Goal: Information Seeking & Learning: Check status

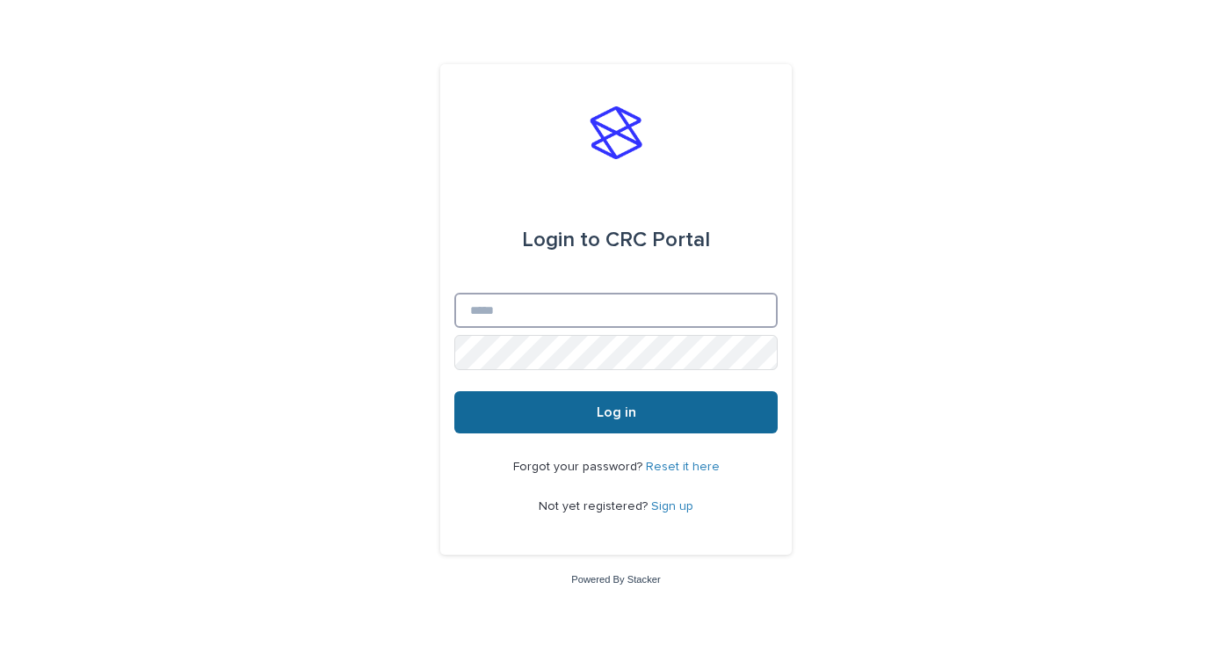
type input "**********"
click at [585, 418] on button "Log in" at bounding box center [615, 412] width 323 height 42
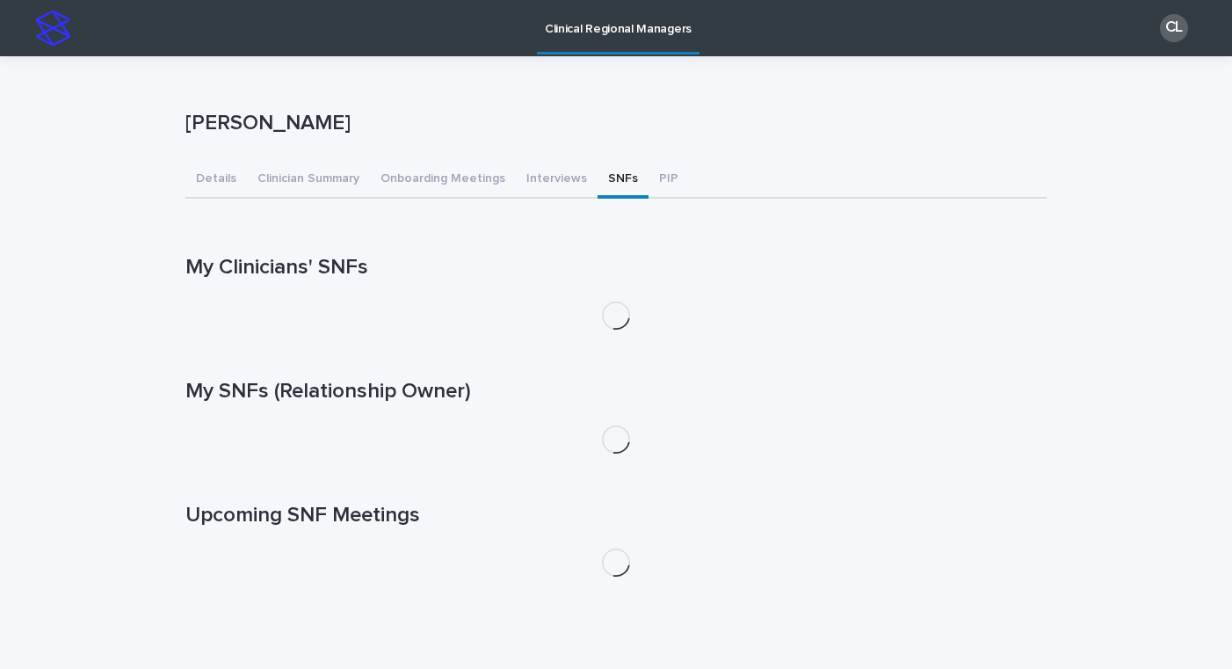
click at [618, 184] on button "SNFs" at bounding box center [623, 180] width 51 height 37
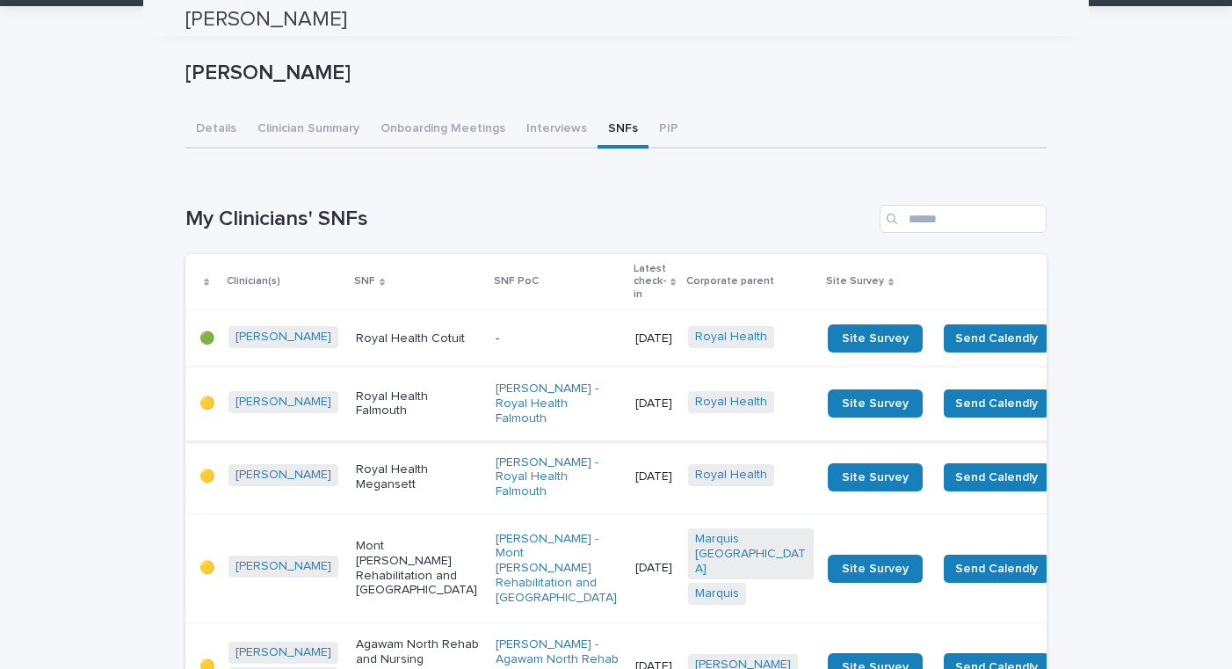
scroll to position [49, 0]
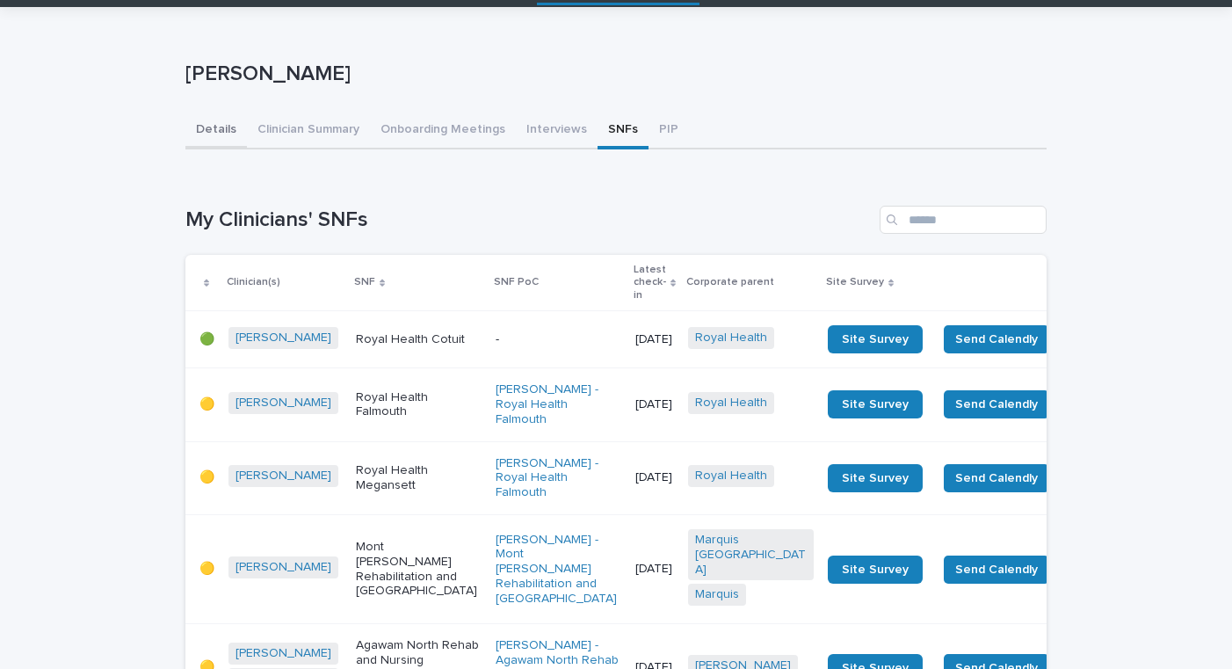
click at [203, 127] on button "Details" at bounding box center [216, 130] width 62 height 37
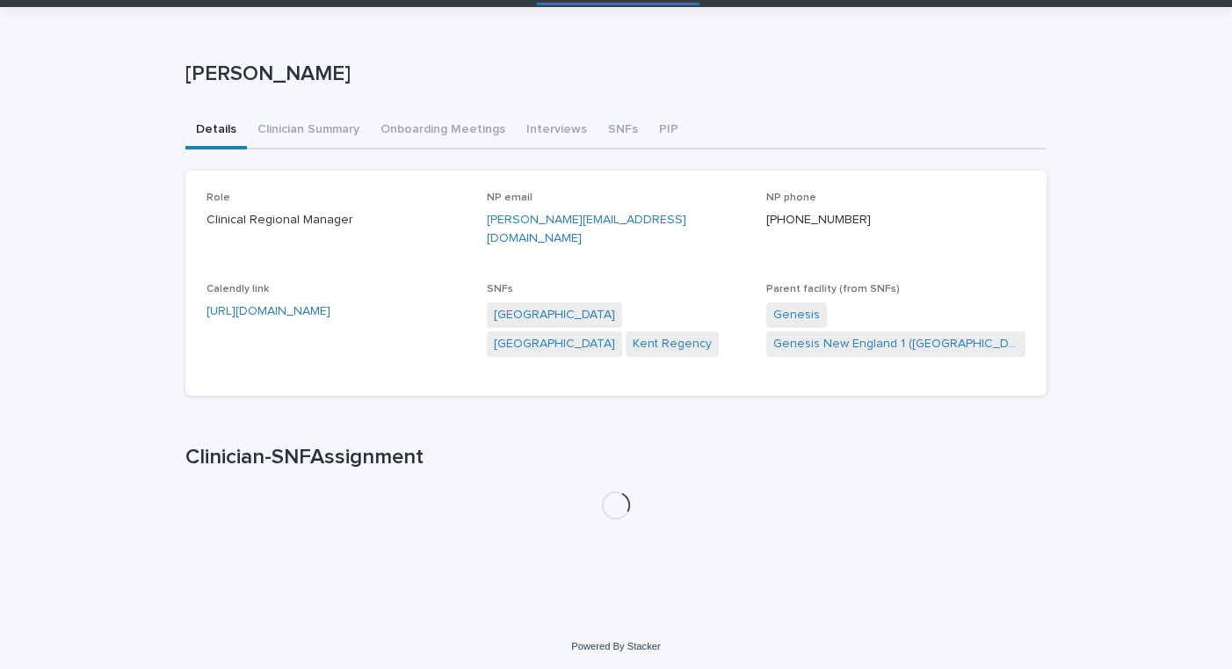
scroll to position [33, 0]
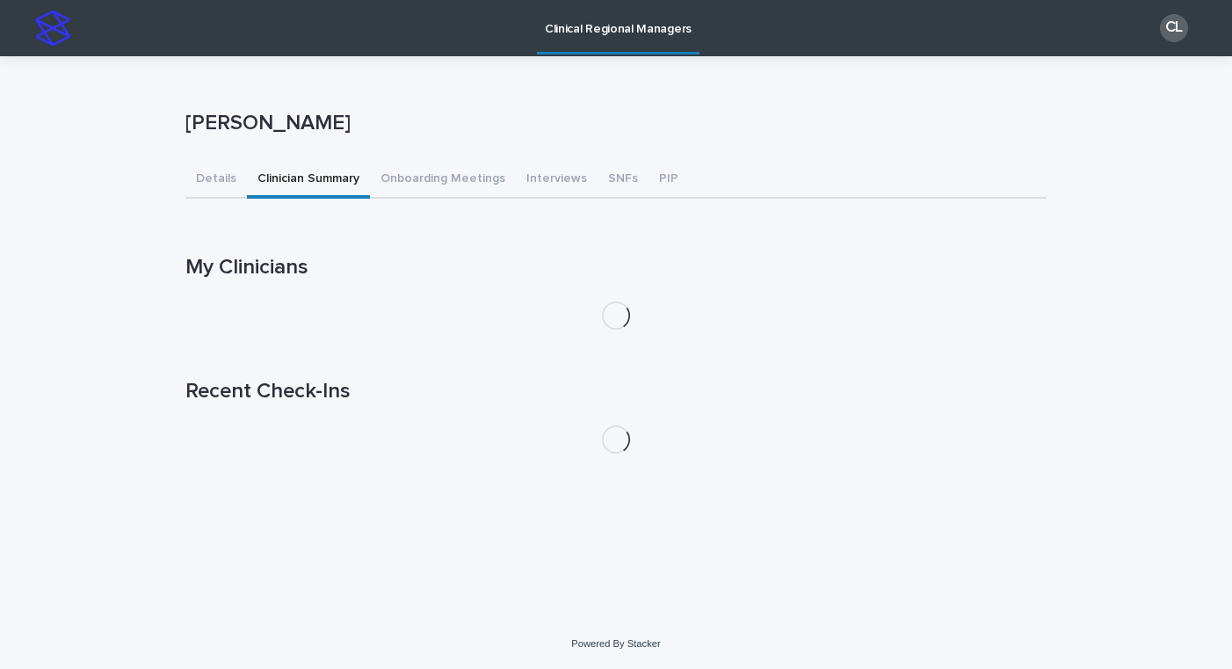
click at [306, 141] on div "[PERSON_NAME] [PERSON_NAME] Sorry, there was an error saving your record. Pleas…" at bounding box center [615, 261] width 861 height 411
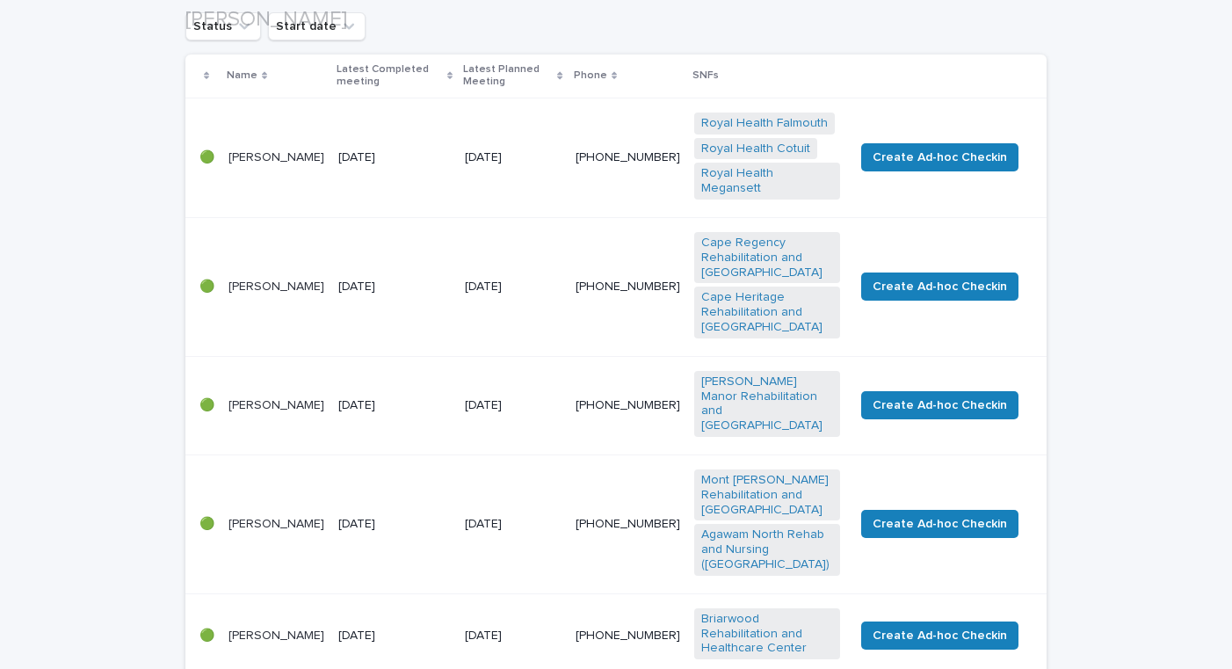
scroll to position [293, 0]
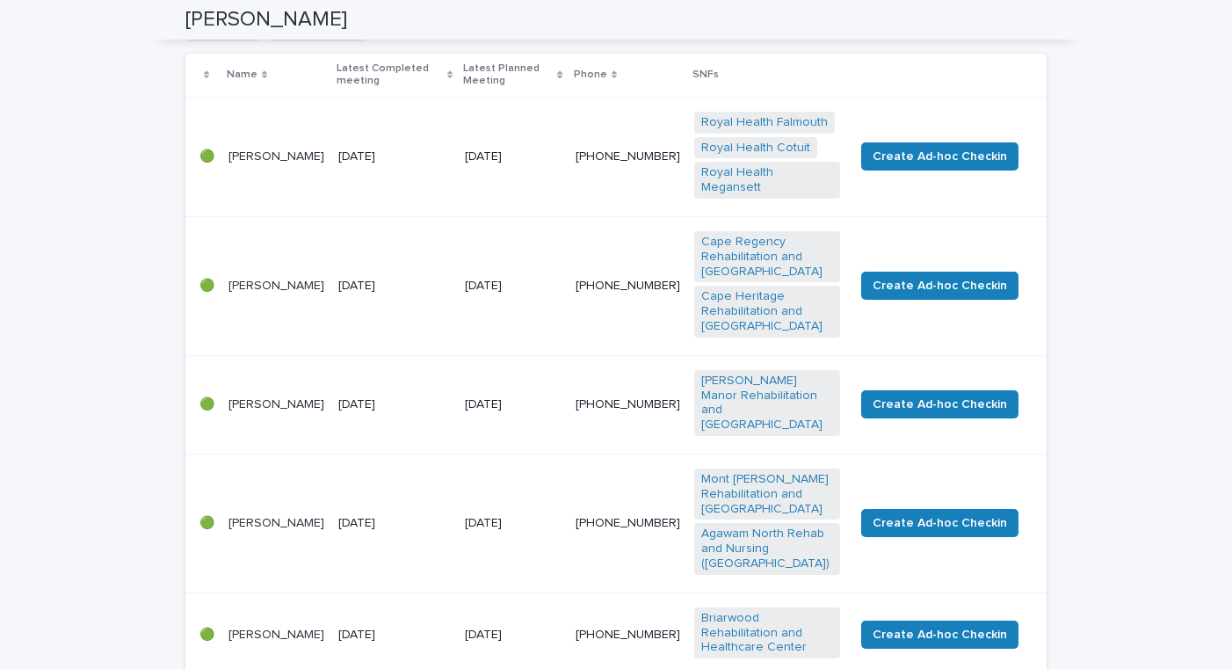
click at [491, 205] on td "[DATE]" at bounding box center [513, 157] width 111 height 120
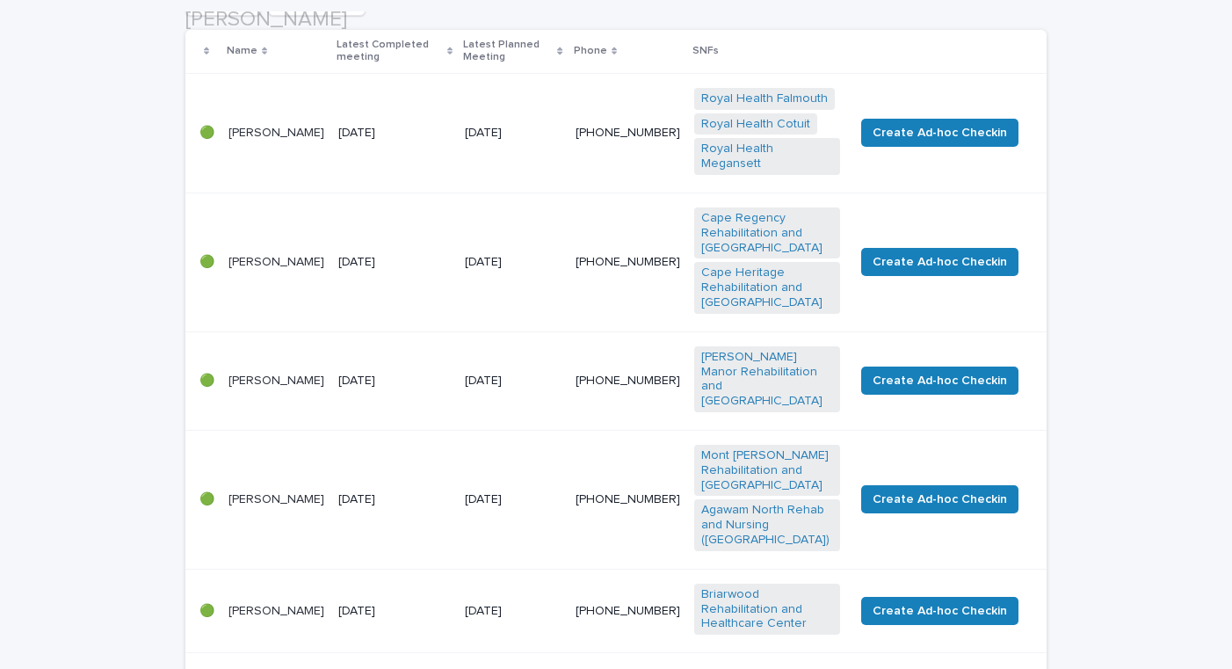
scroll to position [319, 0]
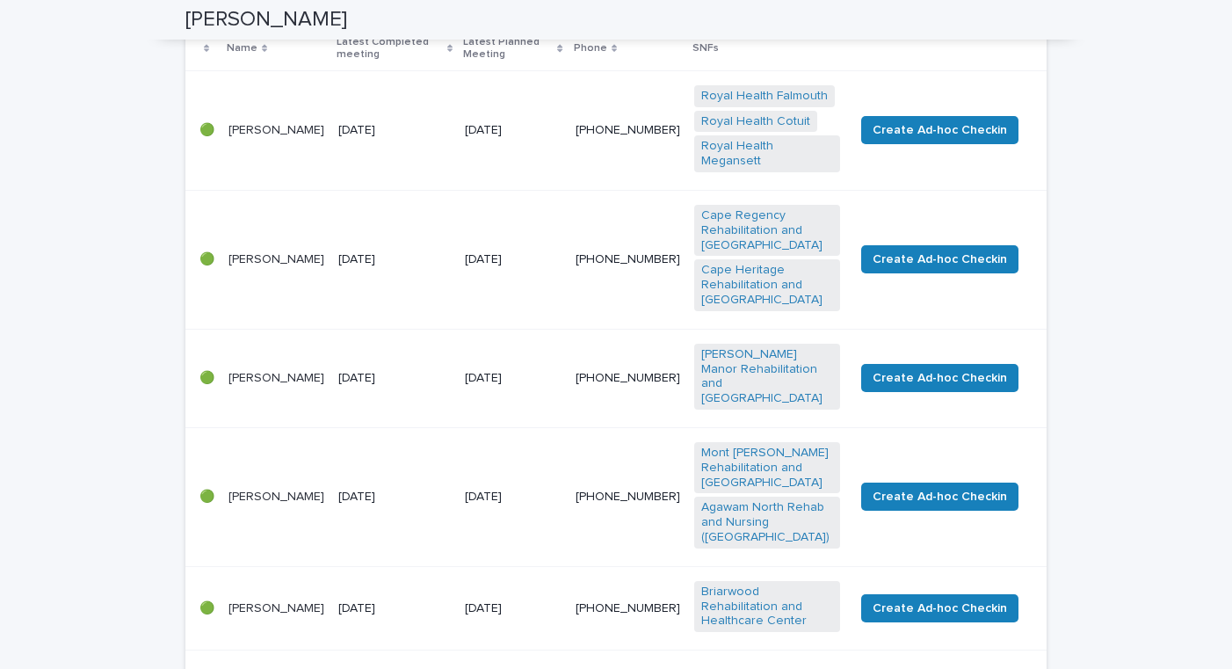
click at [451, 378] on p "[DATE]" at bounding box center [394, 378] width 112 height 15
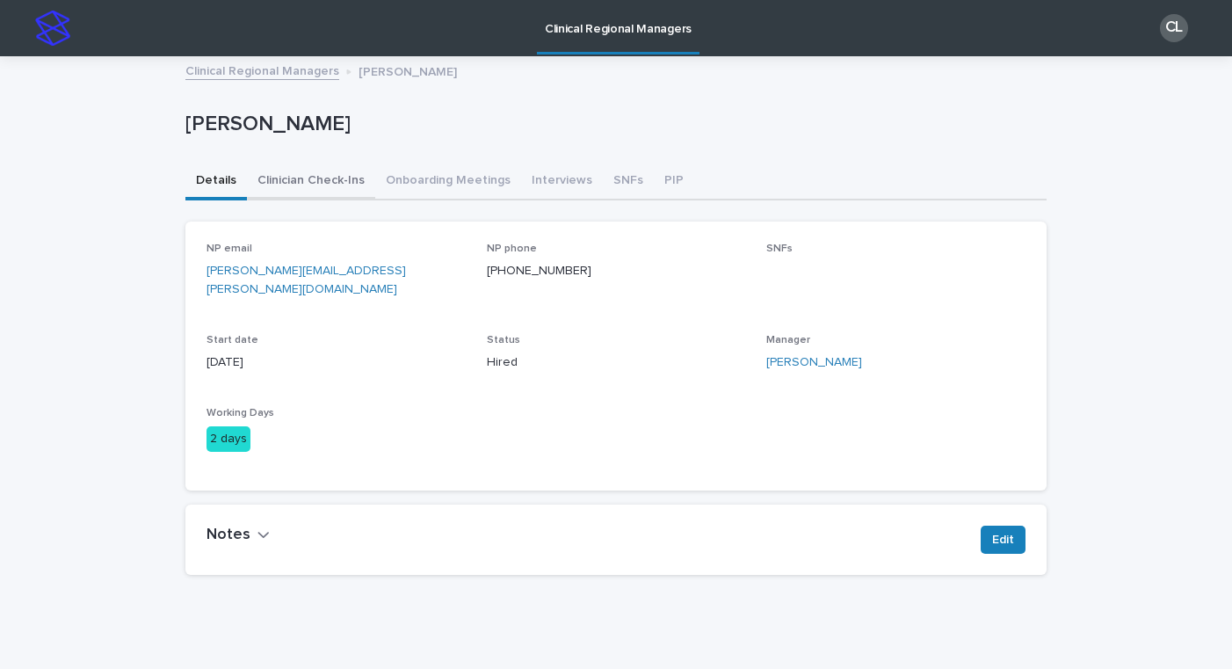
click at [285, 183] on button "Clinician Check-Ins" at bounding box center [311, 181] width 128 height 37
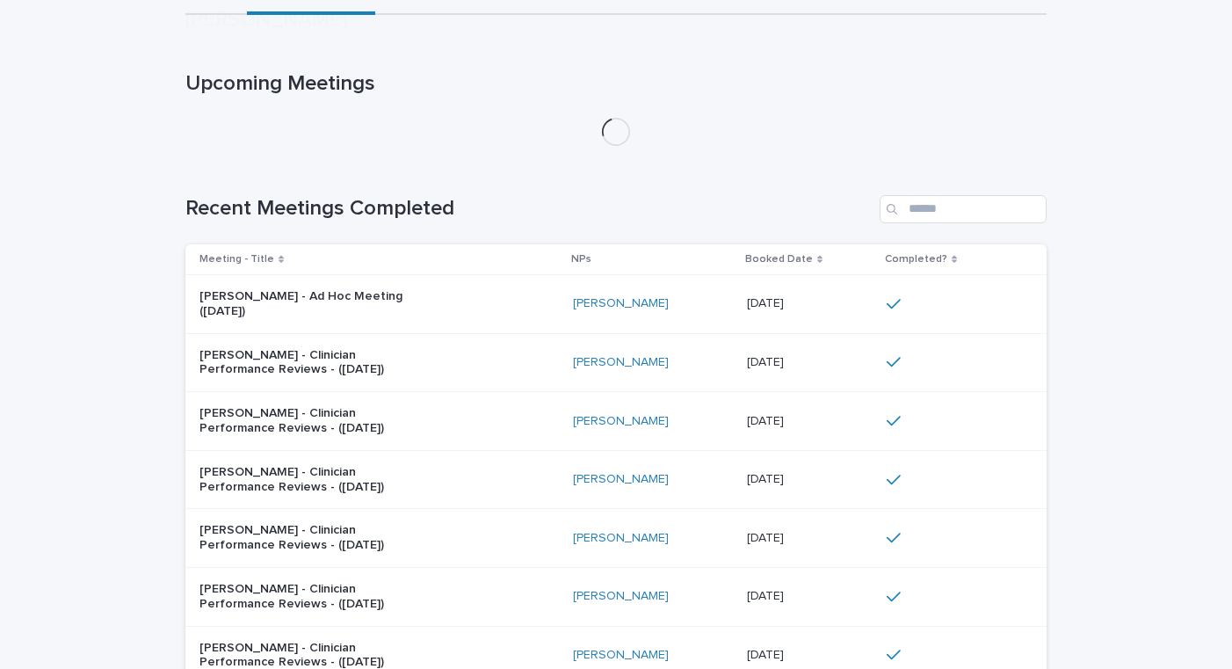
scroll to position [326, 0]
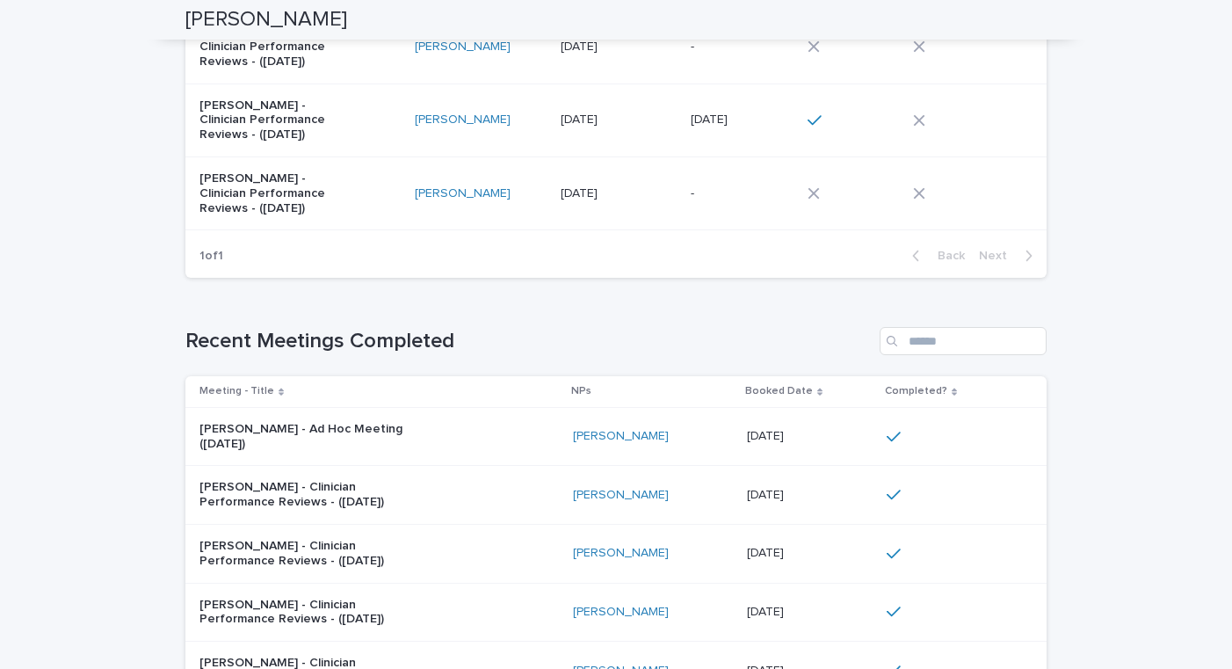
click at [506, 433] on div "[PERSON_NAME] - Ad Hoc Meeting ([DATE])" at bounding box center [378, 437] width 359 height 44
